Goal: Task Accomplishment & Management: Use online tool/utility

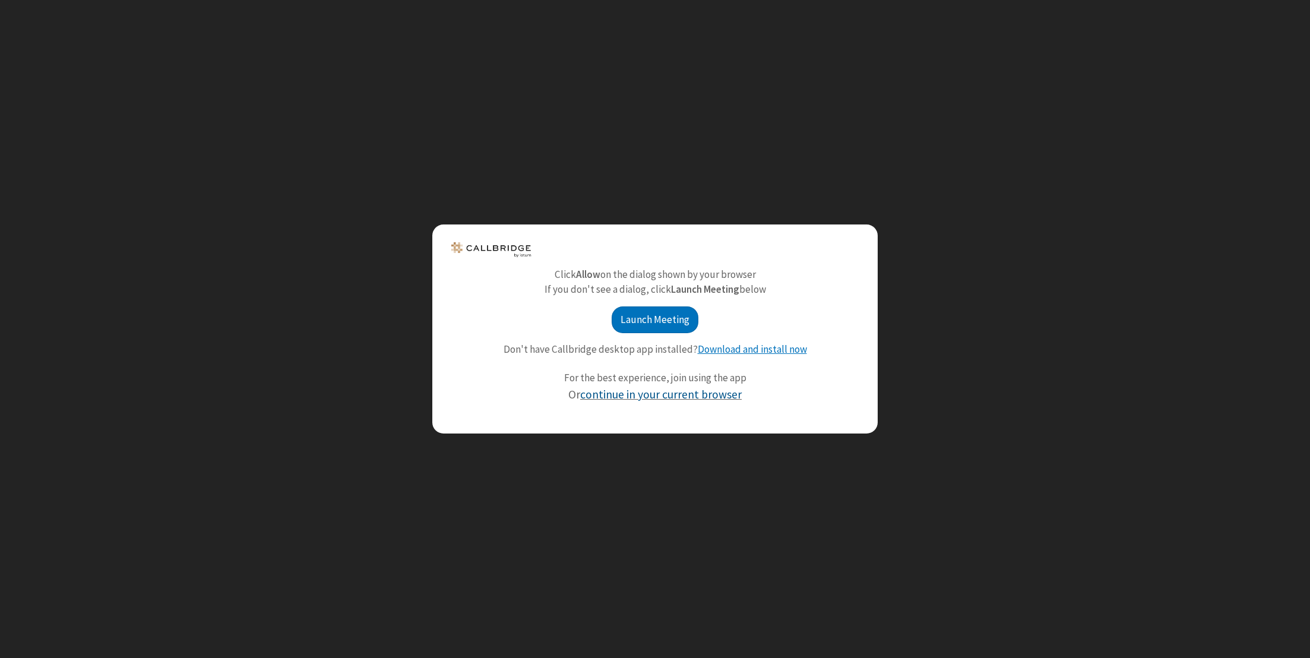
click at [663, 397] on link "continue in your current browser" at bounding box center [660, 394] width 161 height 14
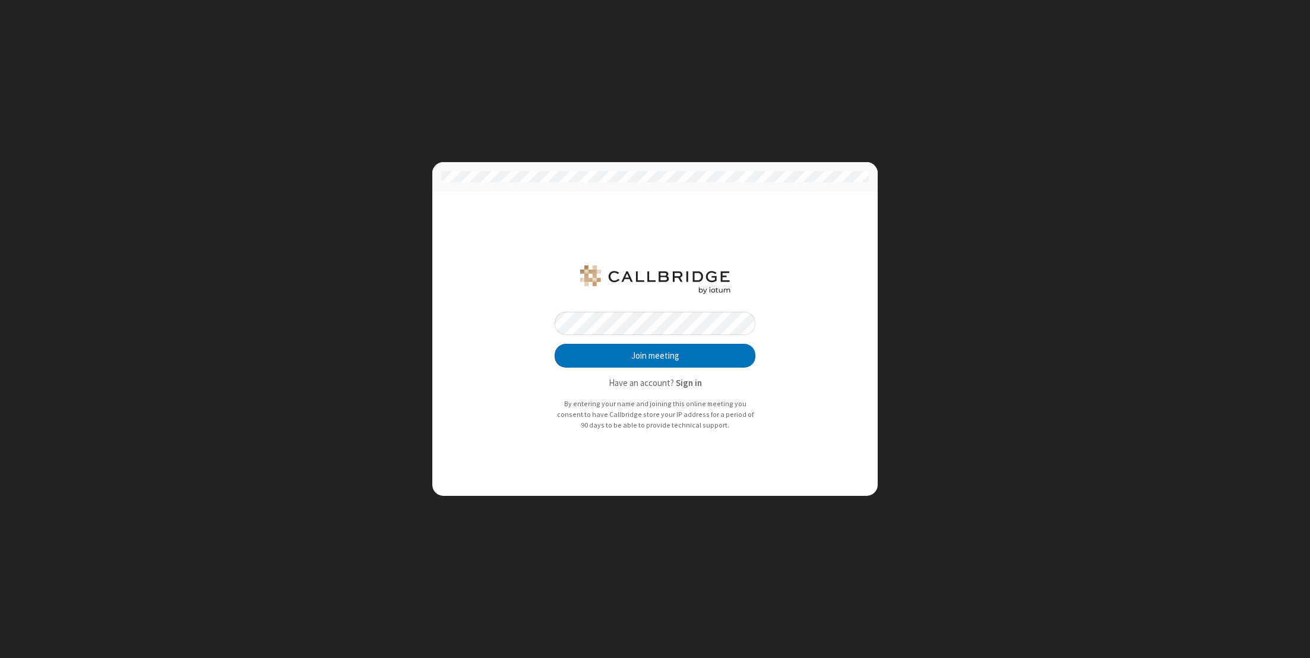
click at [692, 386] on strong "Sign in" at bounding box center [689, 382] width 26 height 11
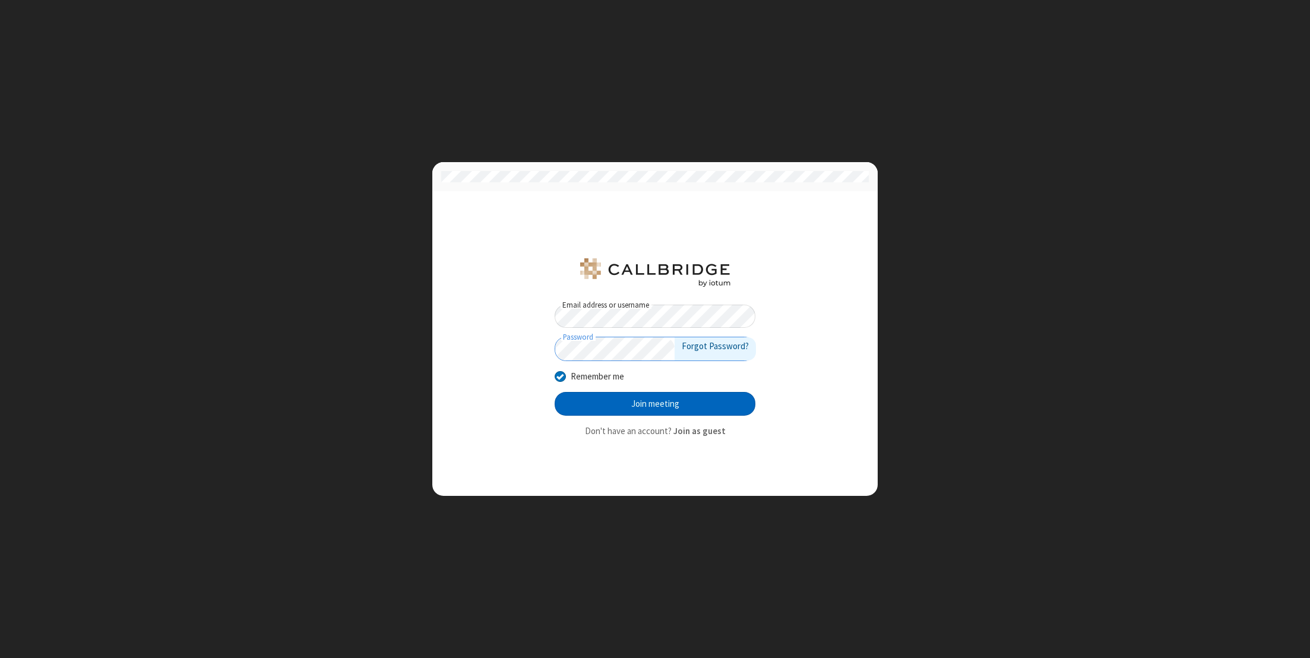
click at [680, 398] on button "Join meeting" at bounding box center [654, 404] width 201 height 24
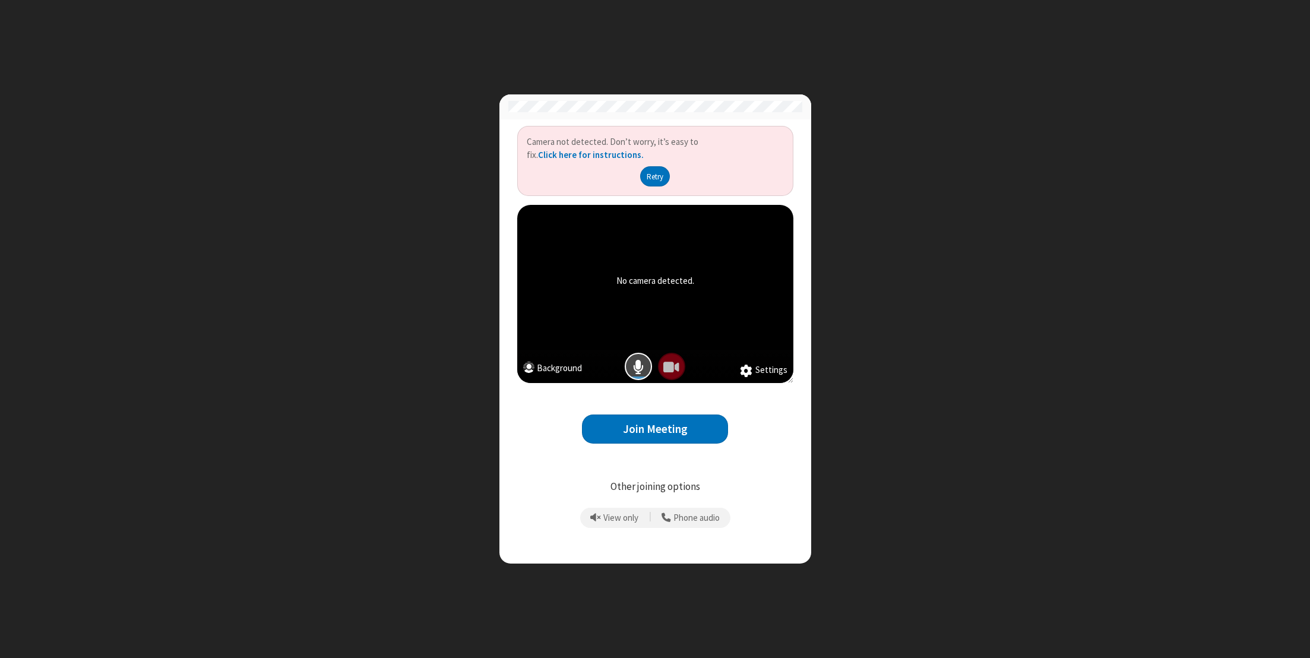
click at [1012, 179] on div "Camera not detected. Don’t worry, it’s easy to fix. Click here for instructions…" at bounding box center [655, 329] width 1310 height 658
click at [645, 366] on button "Mic is on" at bounding box center [638, 366] width 27 height 27
click at [649, 430] on button "Join Meeting" at bounding box center [655, 428] width 146 height 29
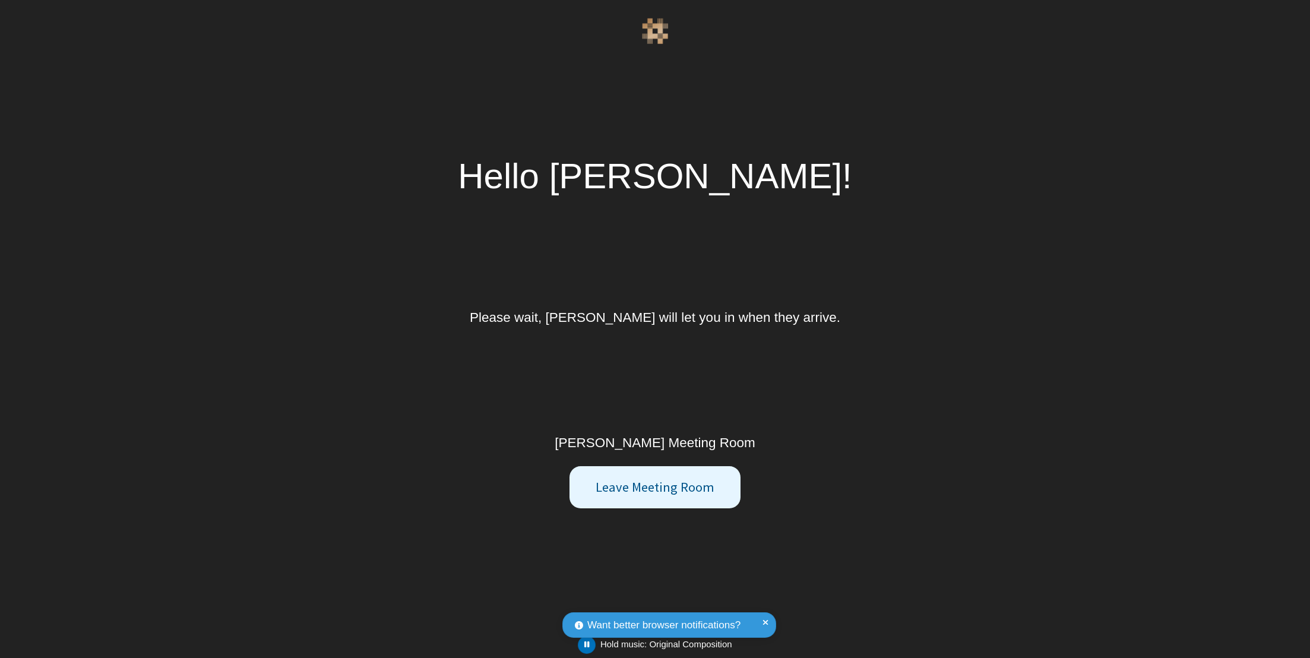
click at [911, 363] on div "Hello Rex Chiu! Please wait, Noam Tomczak will let you in when they arrive. Noa…" at bounding box center [655, 329] width 1310 height 658
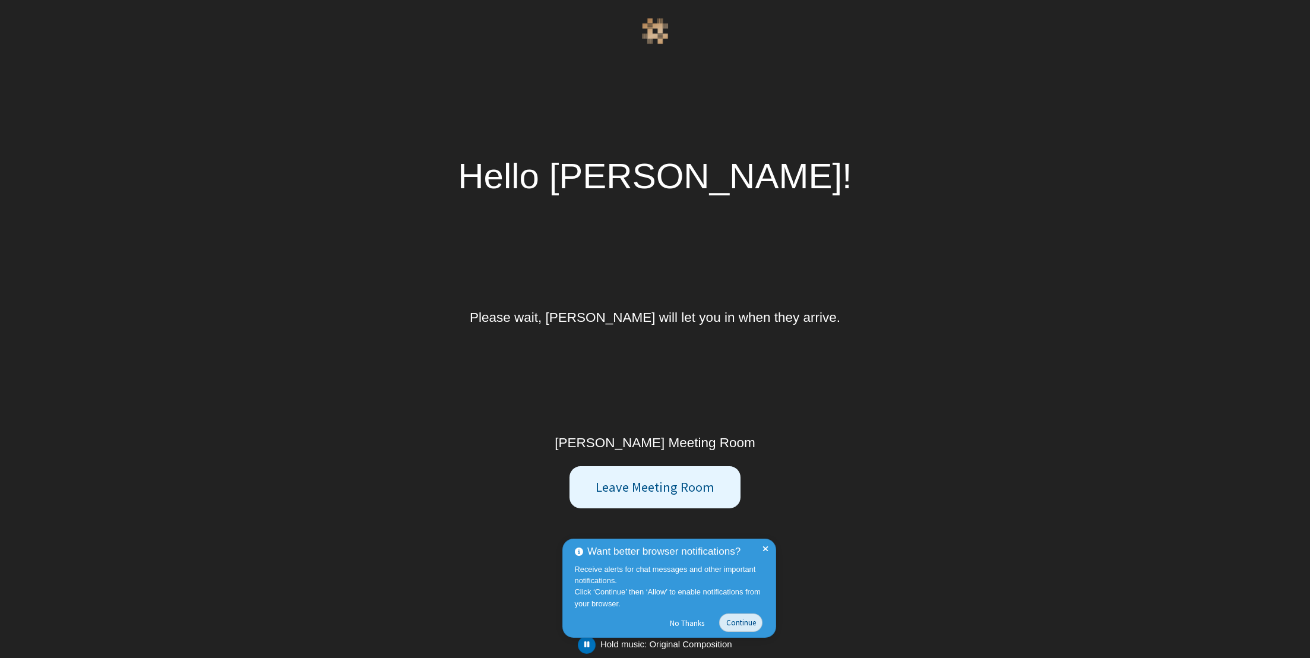
click at [736, 622] on button "Continue" at bounding box center [740, 622] width 43 height 18
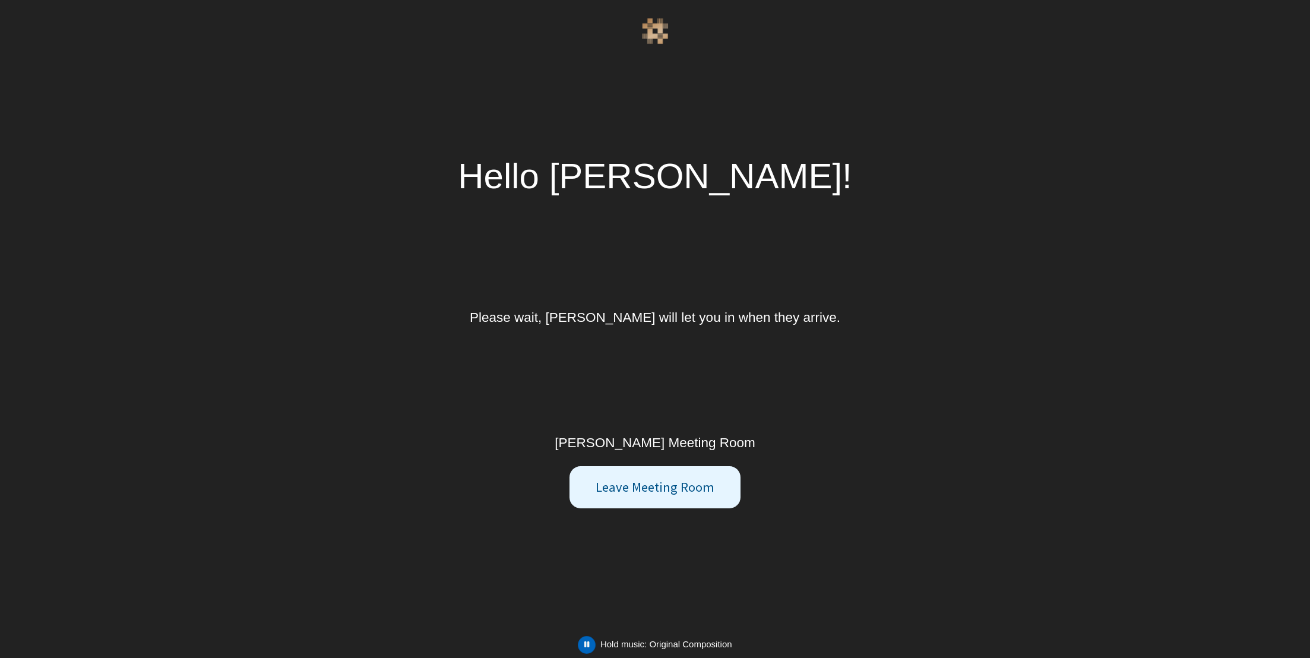
click at [594, 636] on div at bounding box center [587, 645] width 18 height 18
click at [589, 647] on span "button" at bounding box center [586, 643] width 5 height 9
click at [955, 265] on div "Hello Rex Chiu! Please wait, Noam Tomczak will let you in when they arrive. Noa…" at bounding box center [655, 329] width 1310 height 658
